Goal: Task Accomplishment & Management: Complete application form

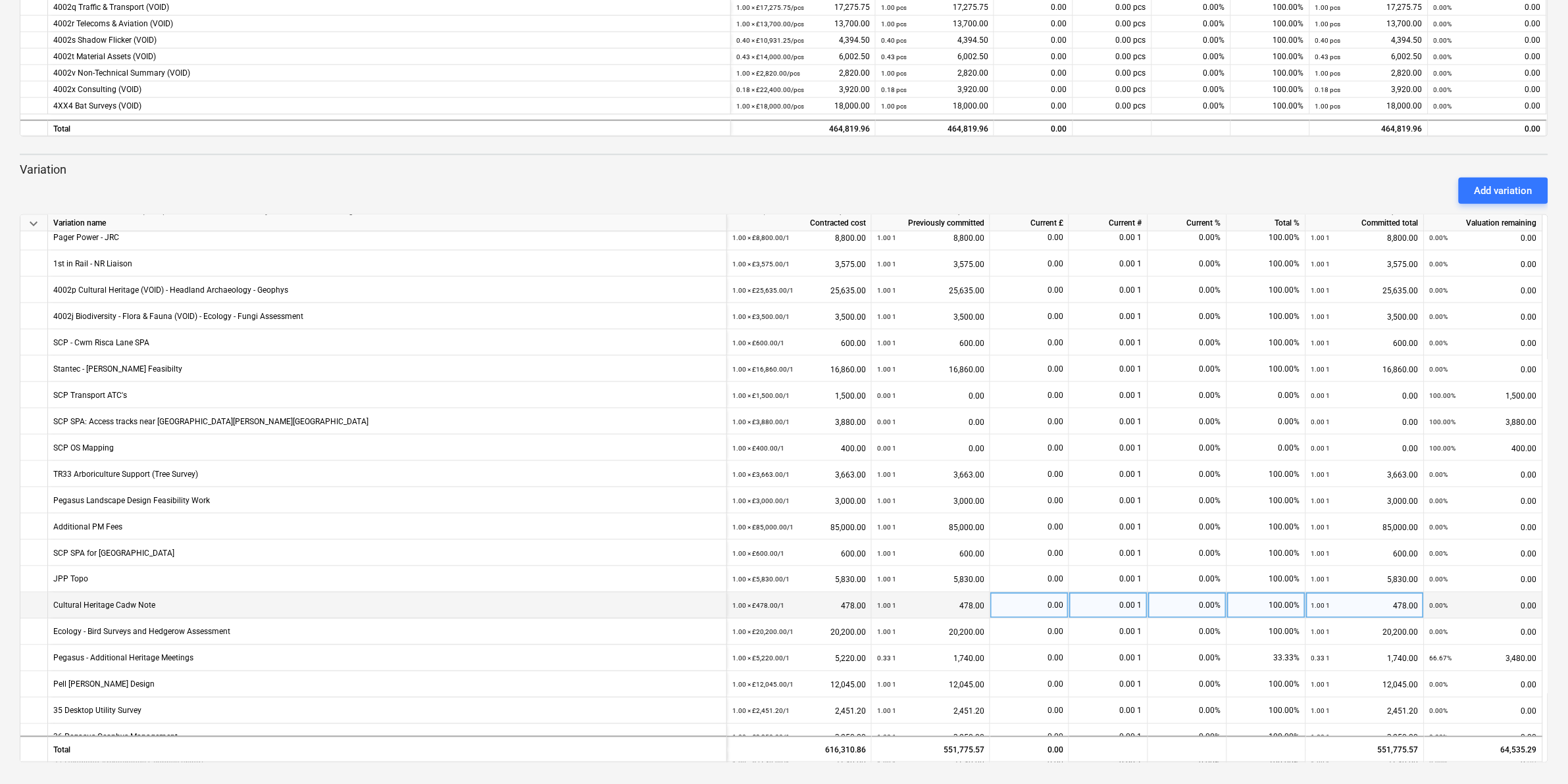
scroll to position [699, 0]
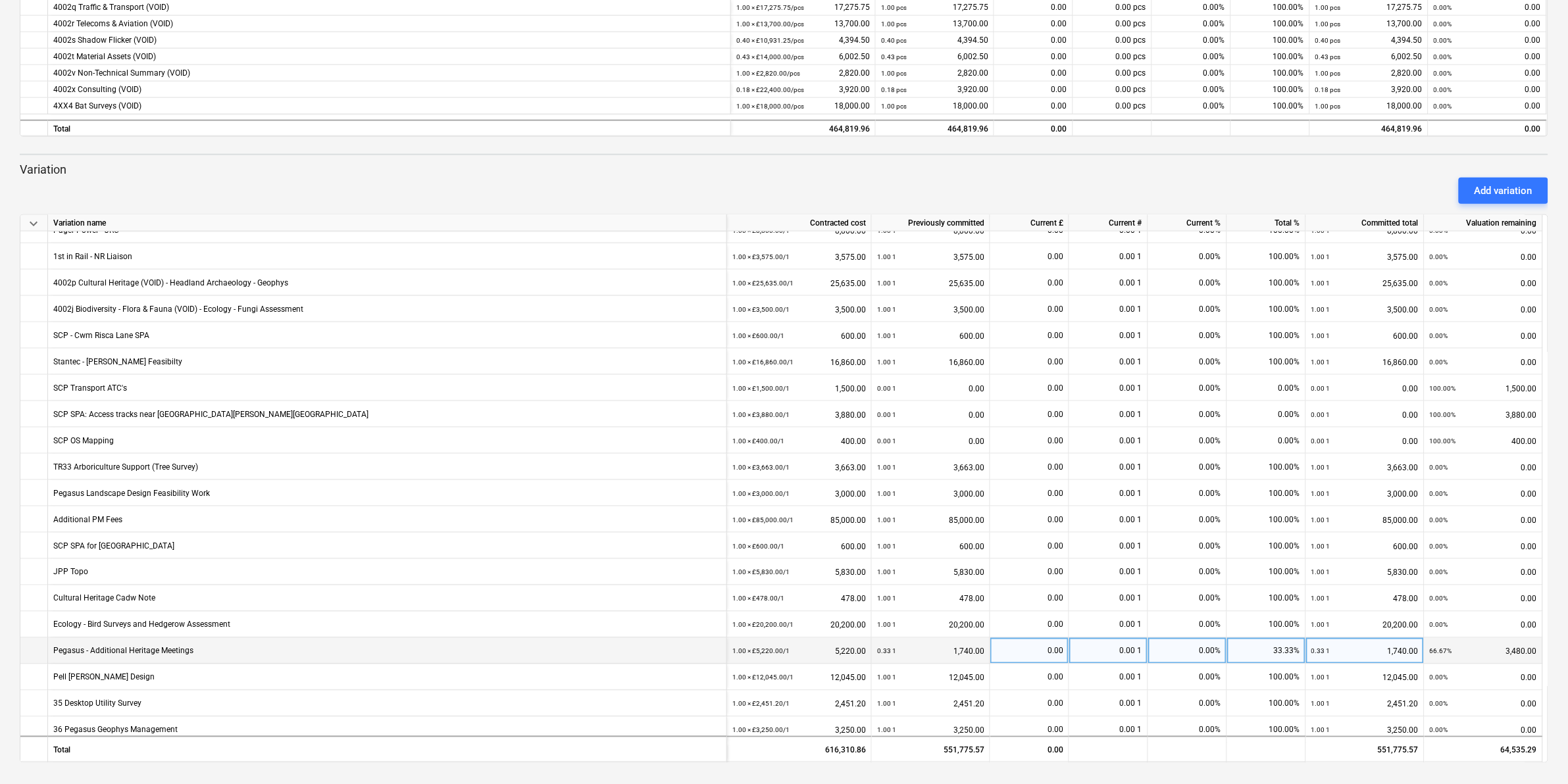
click at [1021, 649] on div "0.00" at bounding box center [1030, 651] width 68 height 26
type input "3480"
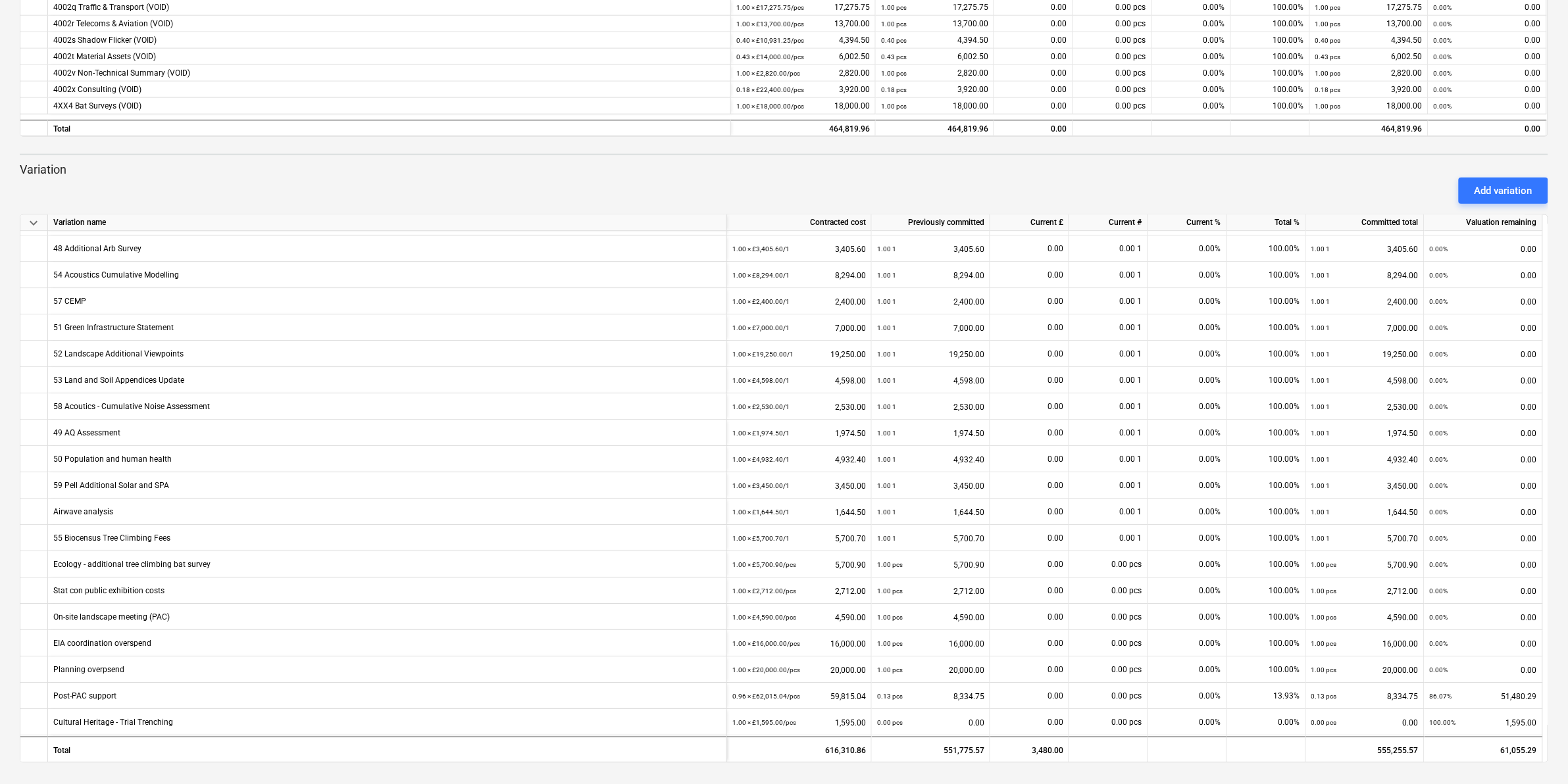
scroll to position [1521, 0]
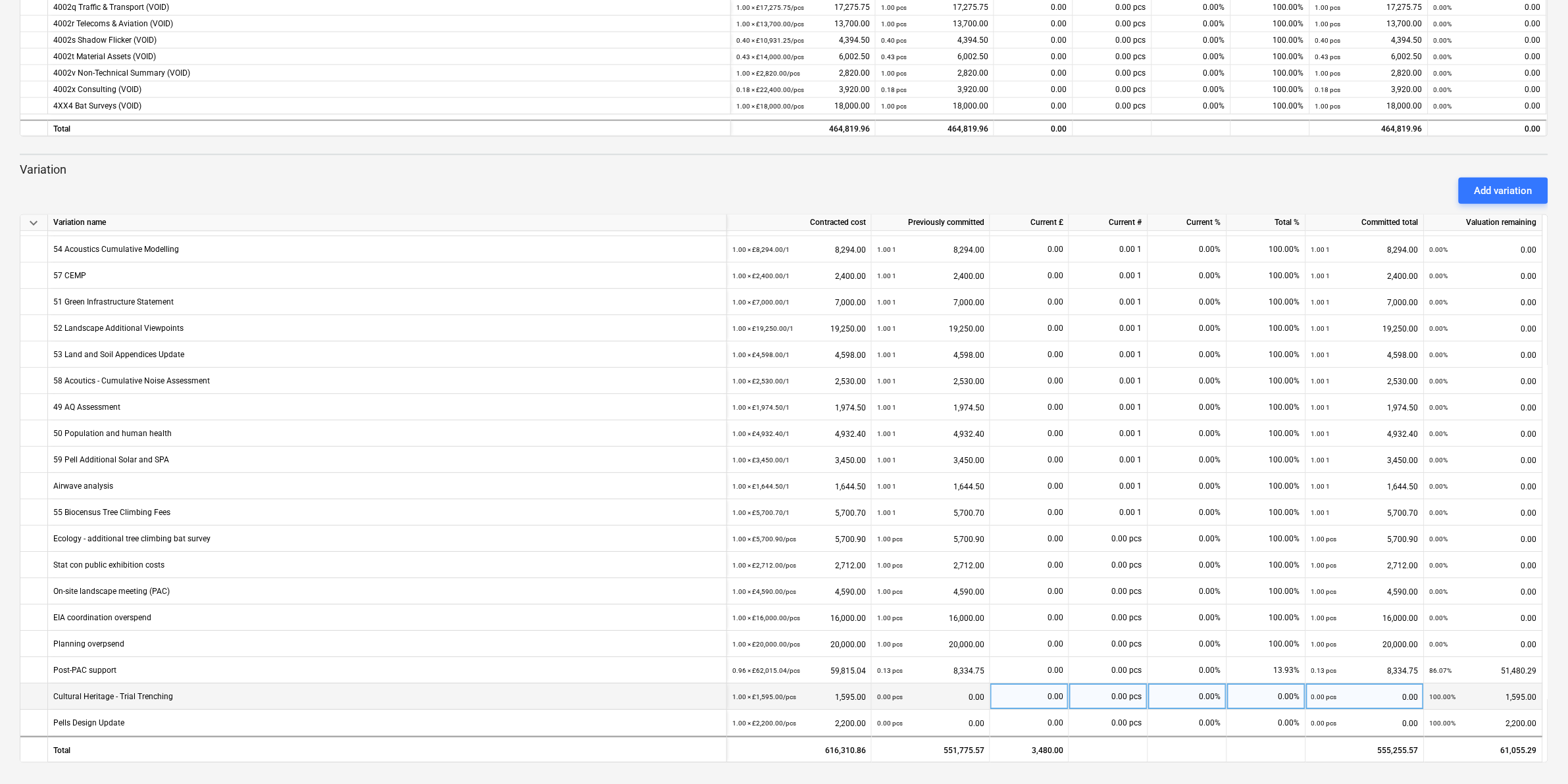
click at [1007, 699] on div "0.00" at bounding box center [1030, 697] width 68 height 26
type input "1595"
click at [1479, 188] on div "Add variation" at bounding box center [1503, 191] width 58 height 17
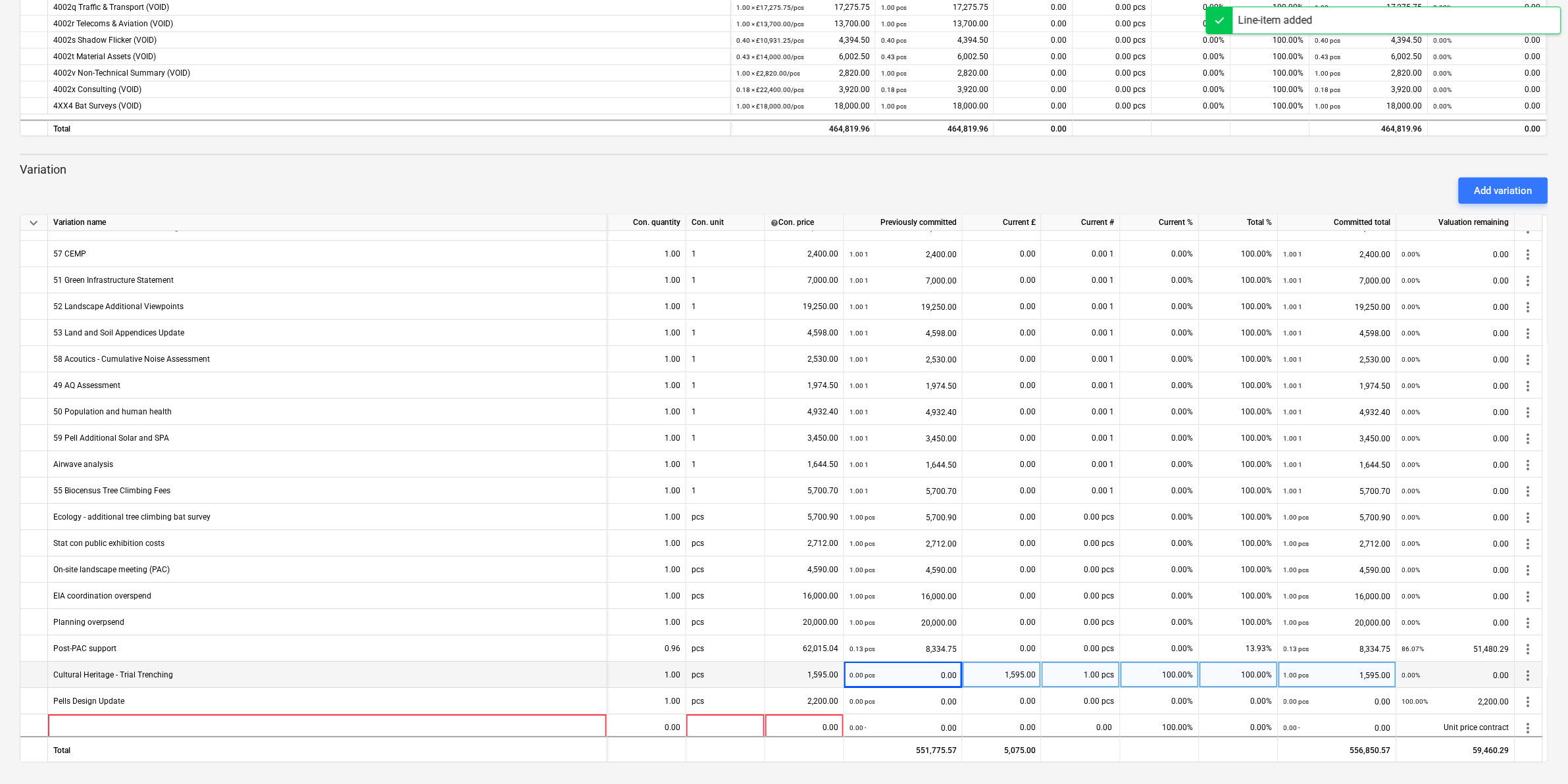
scroll to position [1548, 0]
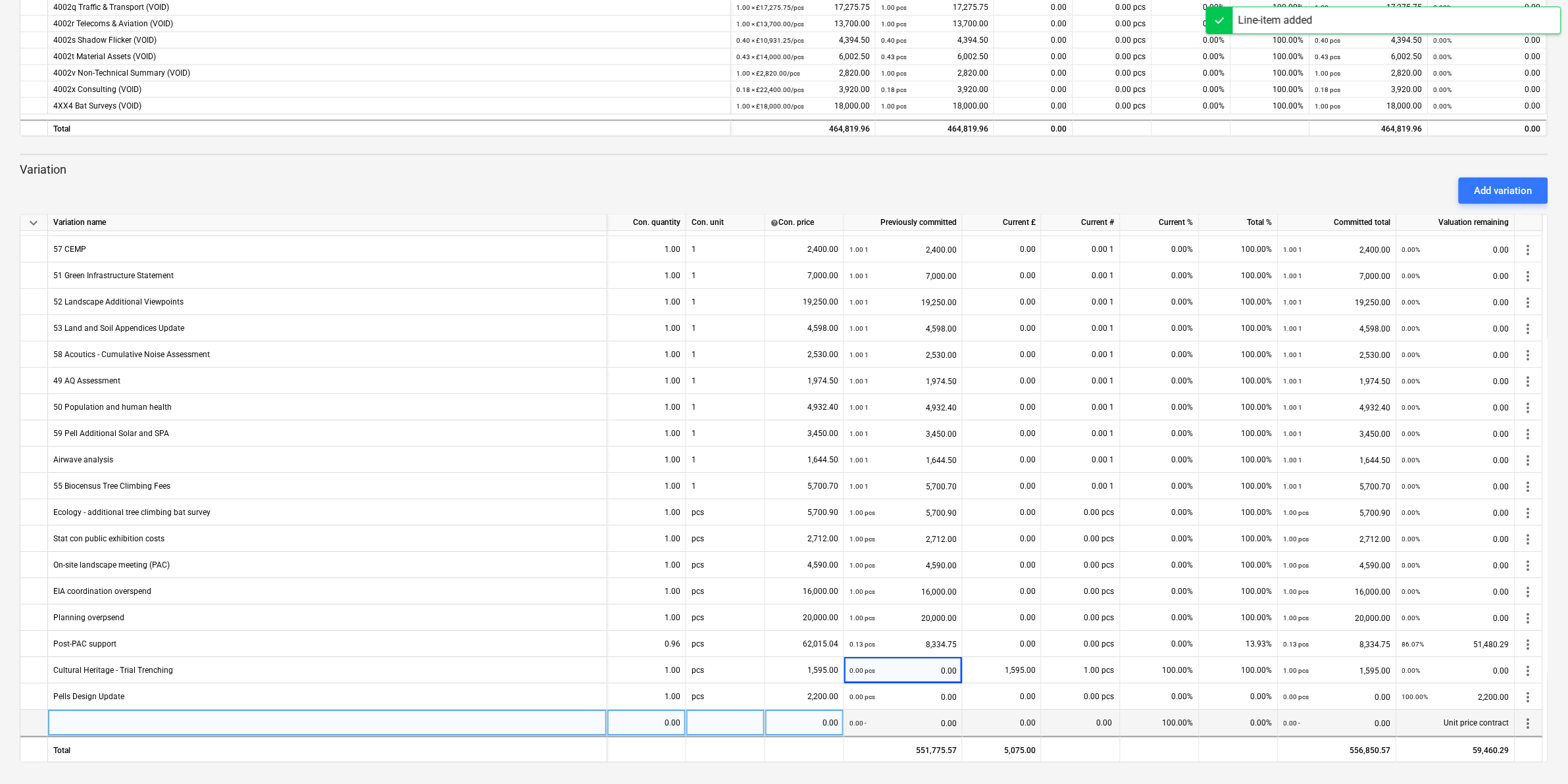
click at [104, 722] on div at bounding box center [328, 724] width 559 height 26
type input "Address Base Data"
type input "229.93"
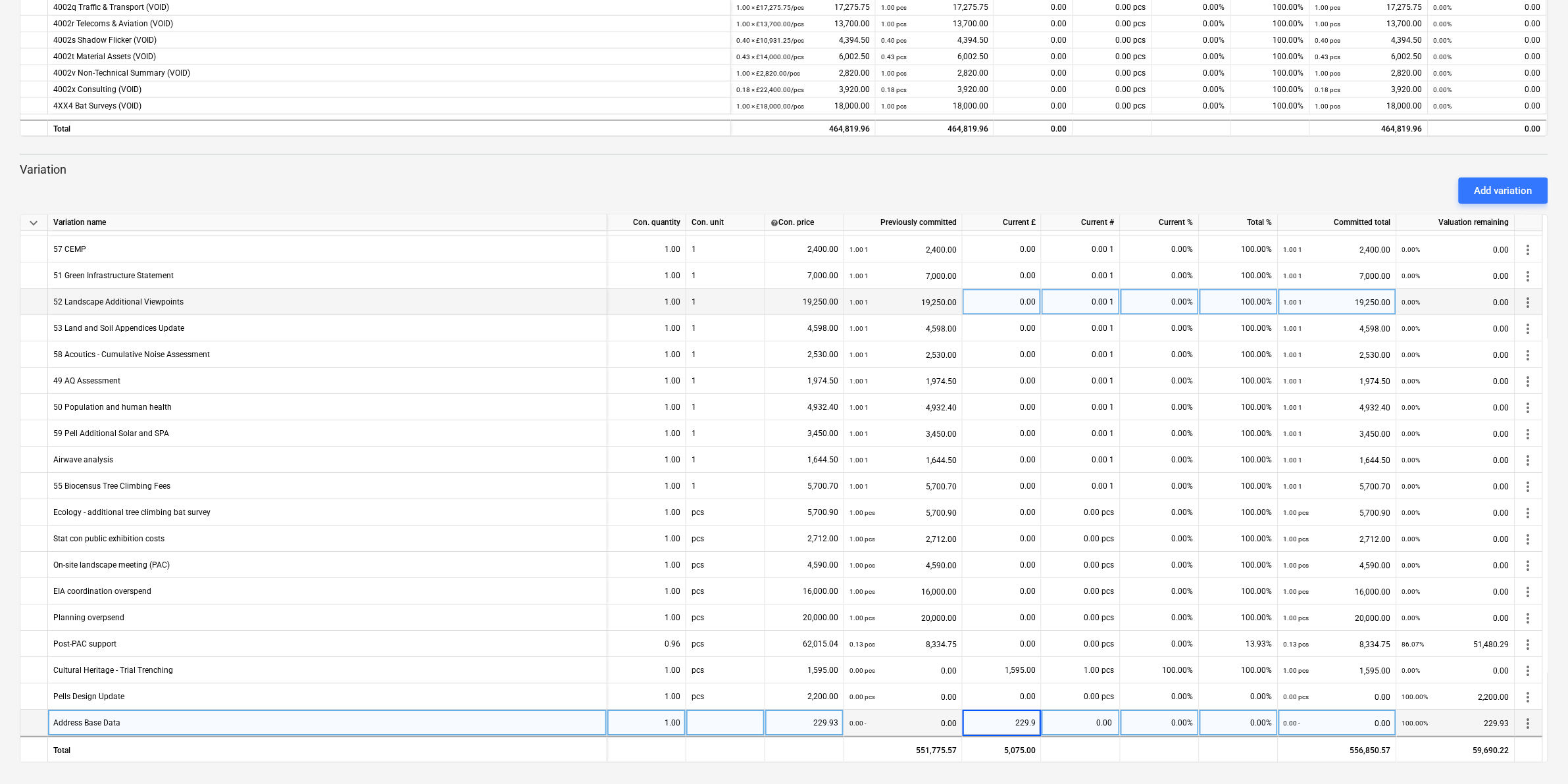
type input "229.93"
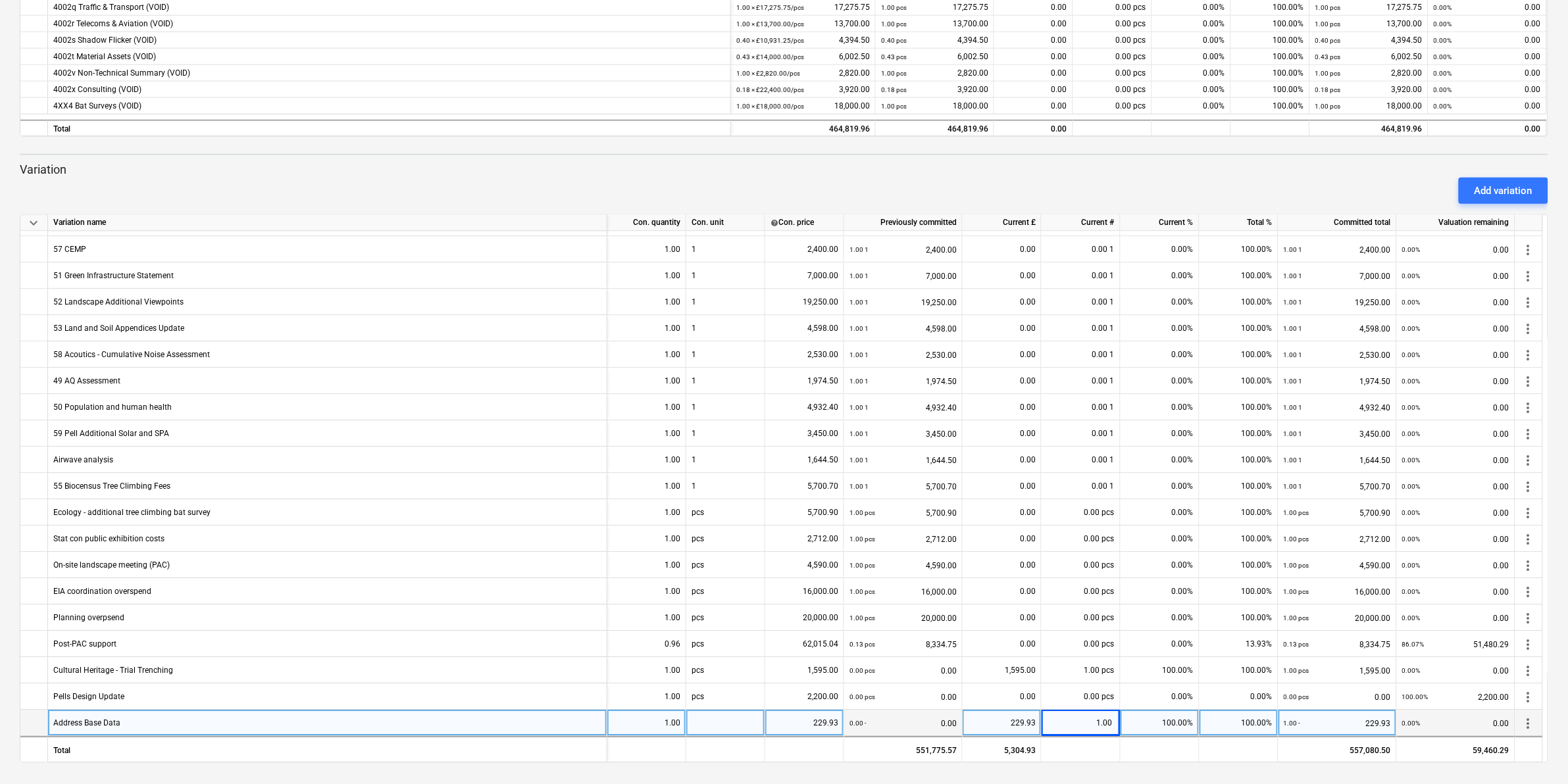
click at [714, 725] on div at bounding box center [726, 724] width 79 height 26
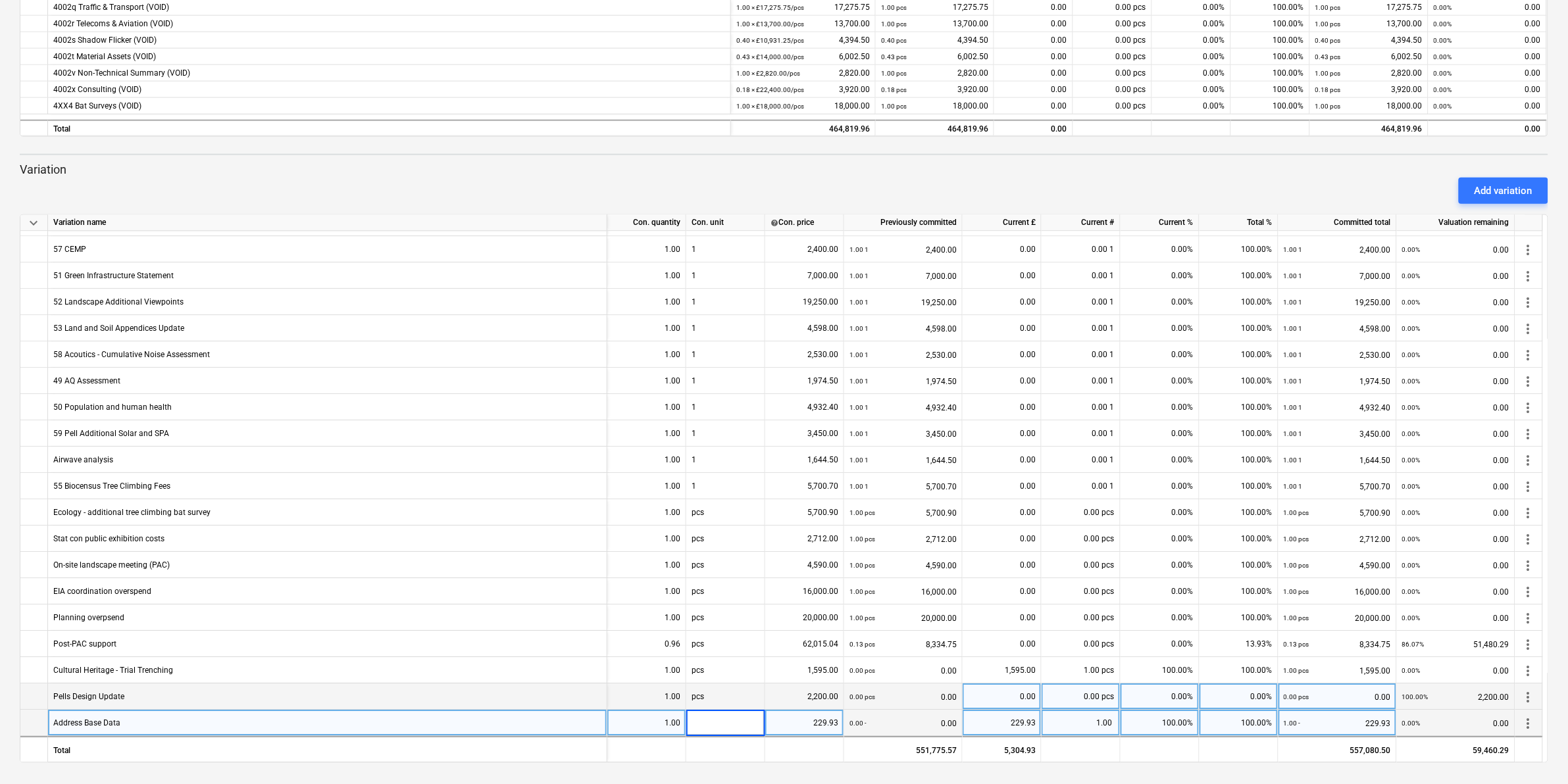
type input "1"
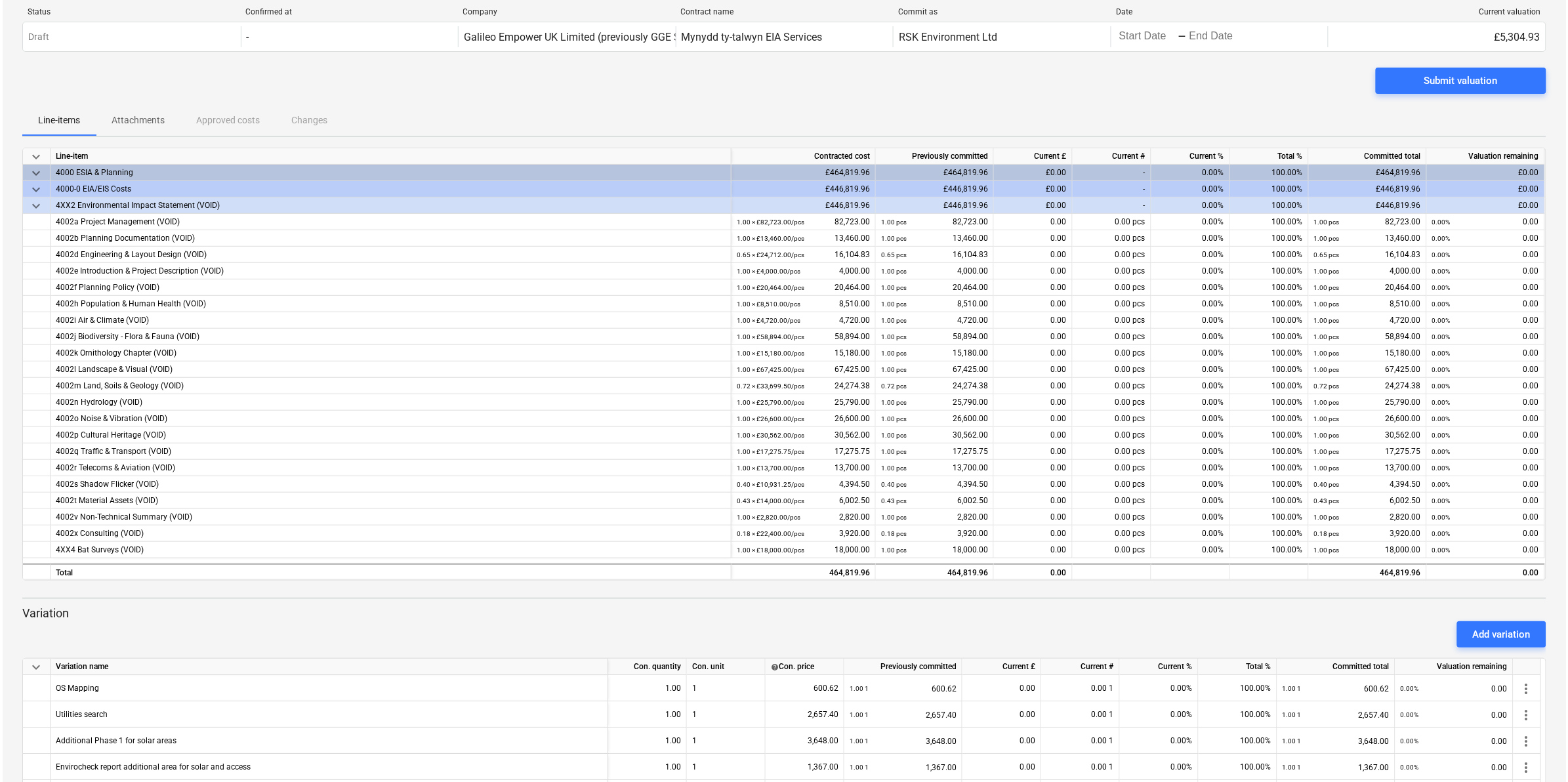
scroll to position [0, 0]
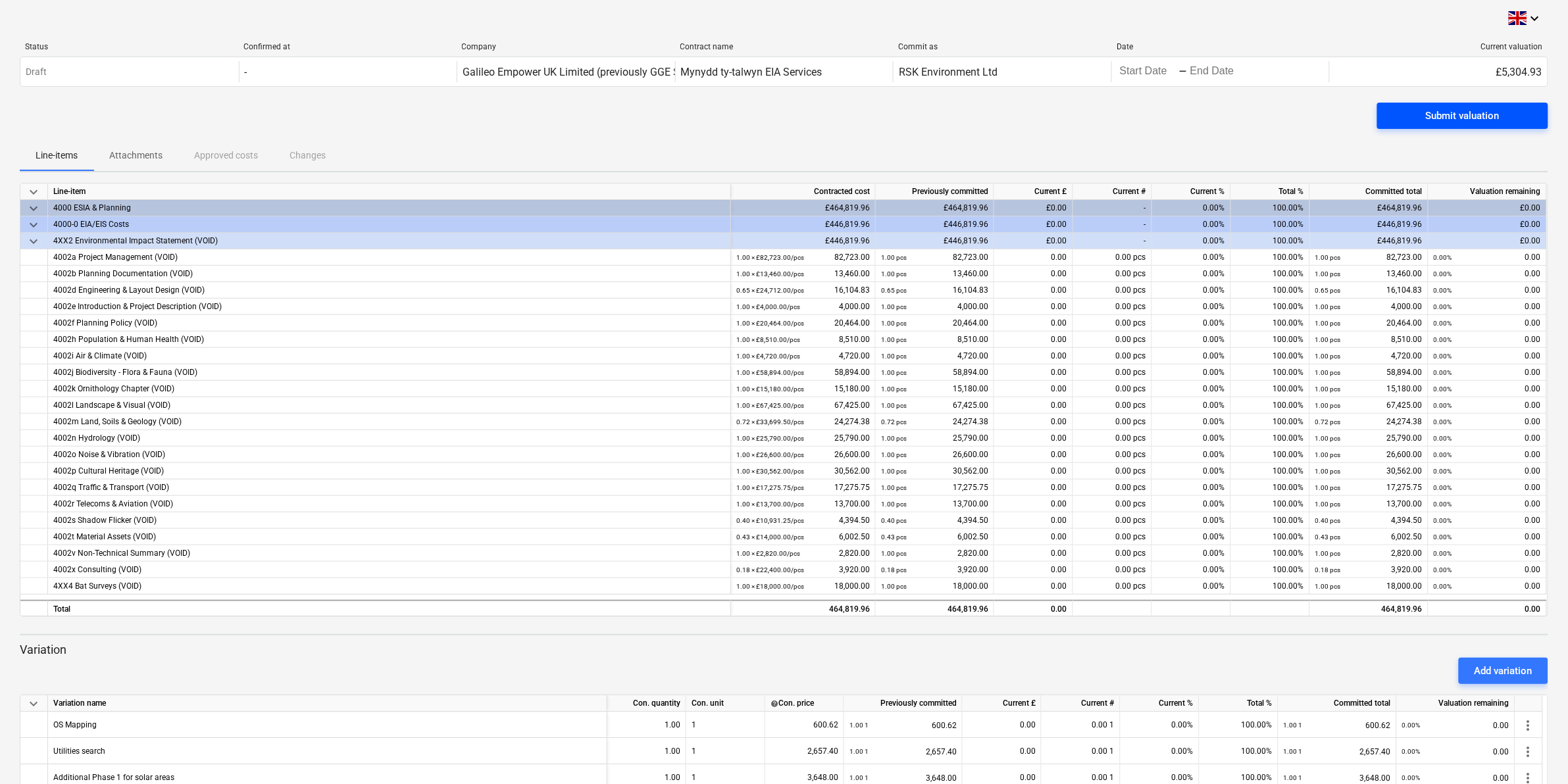
click at [1433, 121] on div "Submit valuation" at bounding box center [1463, 115] width 74 height 17
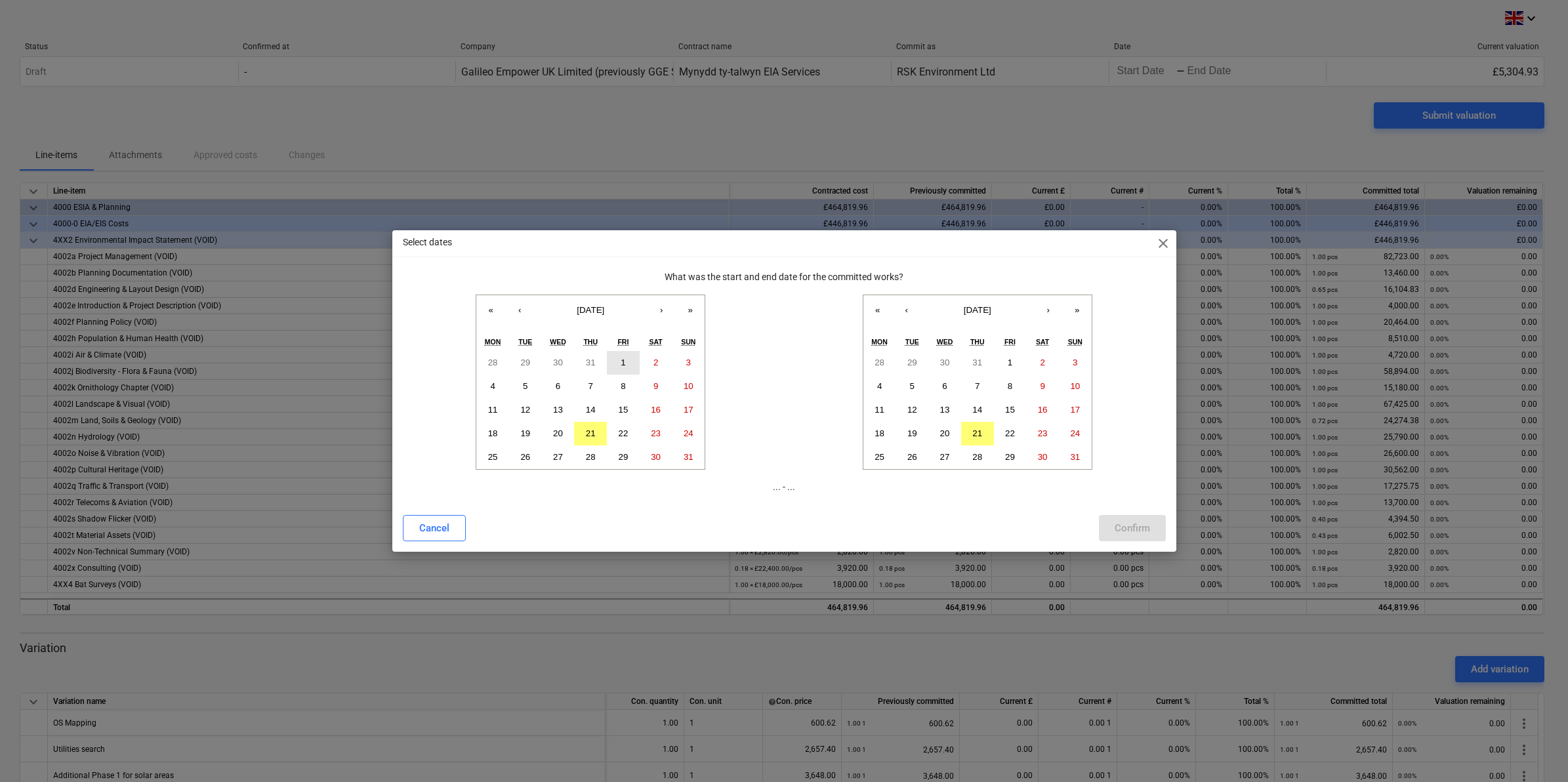
click at [618, 362] on button "1" at bounding box center [623, 362] width 33 height 23
click at [1073, 458] on abbr "31" at bounding box center [1075, 457] width 10 height 10
click at [1133, 518] on button "Confirm" at bounding box center [1132, 528] width 67 height 26
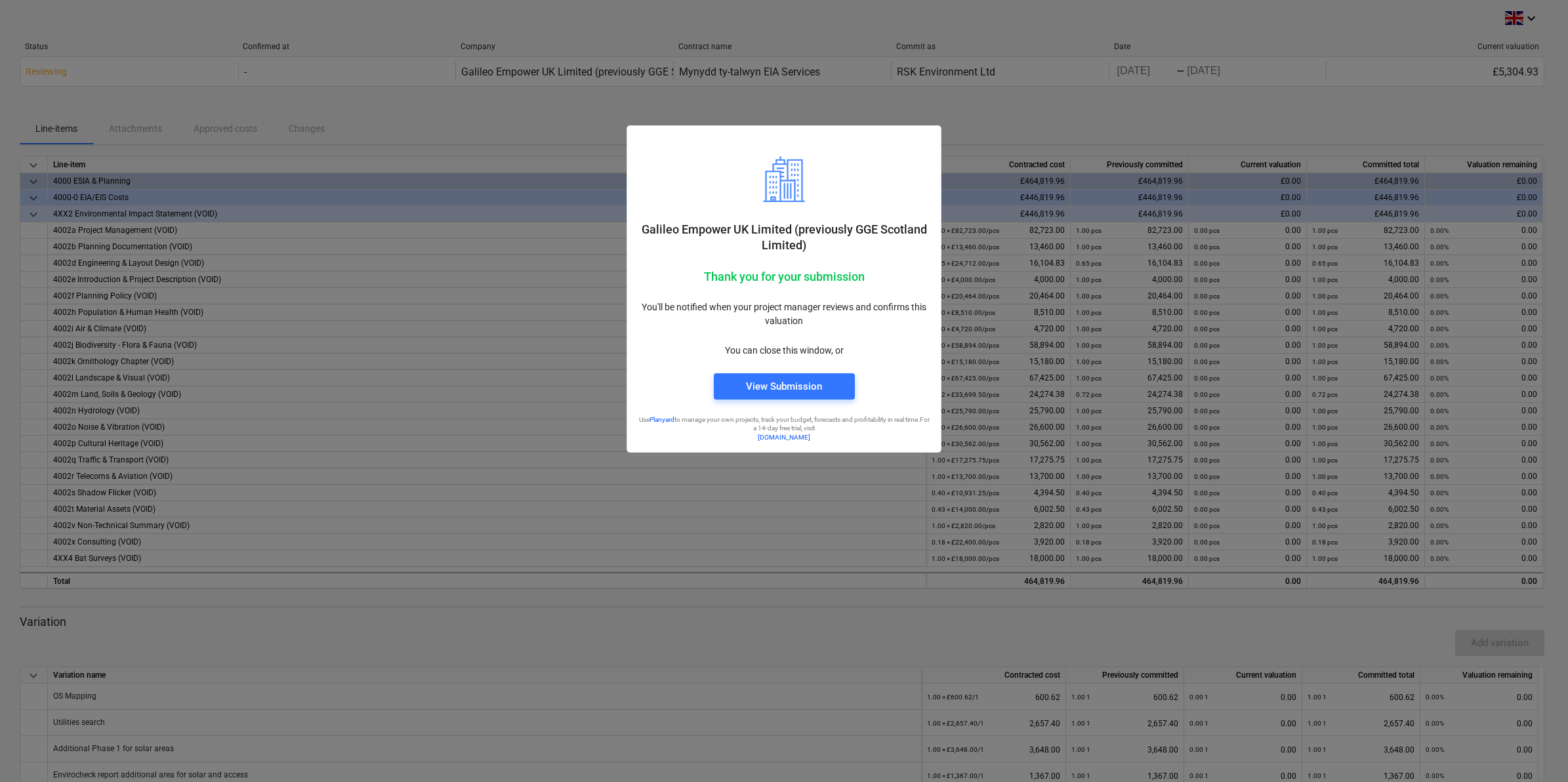
click at [1036, 122] on div at bounding box center [784, 391] width 1568 height 782
